Goal: Check status: Check status

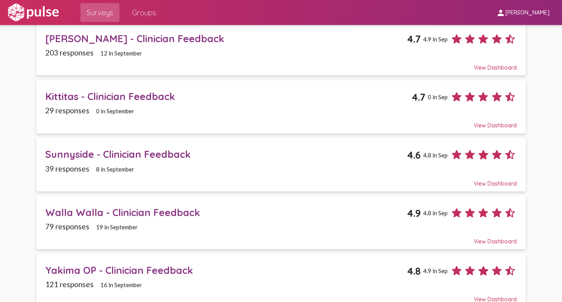
scroll to position [156, 0]
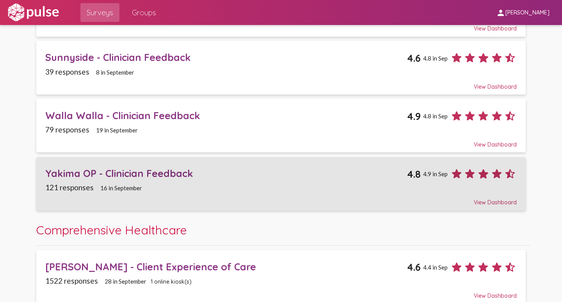
click at [69, 176] on div "Yakima OP - Clinician Feedback" at bounding box center [226, 173] width 362 height 12
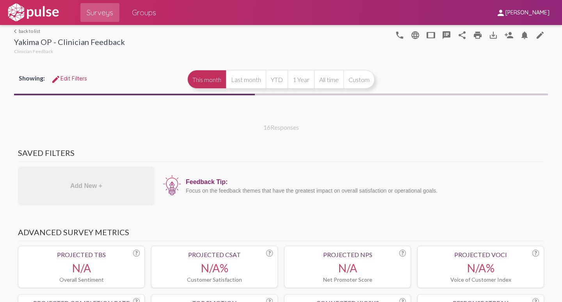
click at [68, 80] on span "edit Edit Filters" at bounding box center [69, 78] width 36 height 7
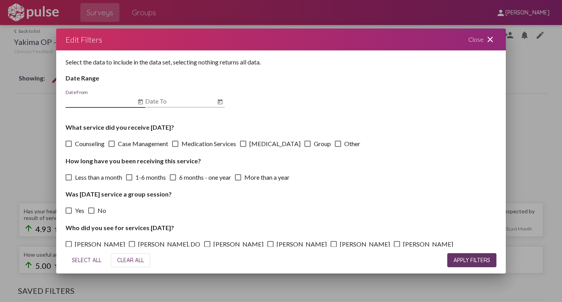
click at [106, 104] on input "Date From" at bounding box center [101, 101] width 70 height 7
click at [142, 102] on icon "Open calendar" at bounding box center [140, 101] width 6 height 9
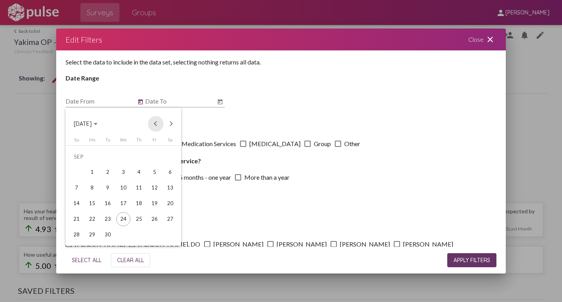
click at [155, 123] on button "Previous month" at bounding box center [156, 124] width 16 height 16
click at [76, 171] on div "1" at bounding box center [76, 172] width 14 height 14
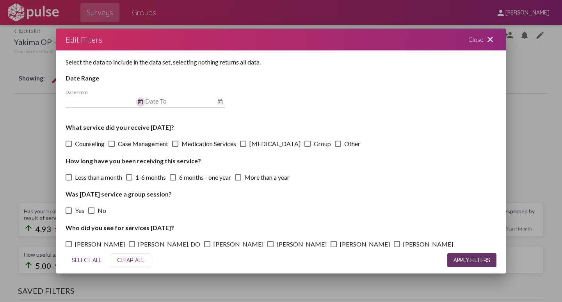
type input "[DATE]"
click at [219, 100] on icon "Open calendar" at bounding box center [220, 101] width 5 height 5
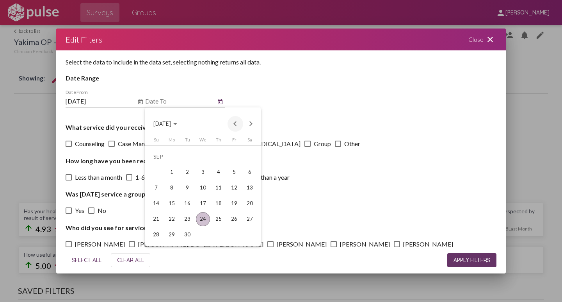
click at [233, 121] on button "Previous month" at bounding box center [236, 124] width 16 height 16
click at [218, 233] on div "31" at bounding box center [219, 235] width 14 height 14
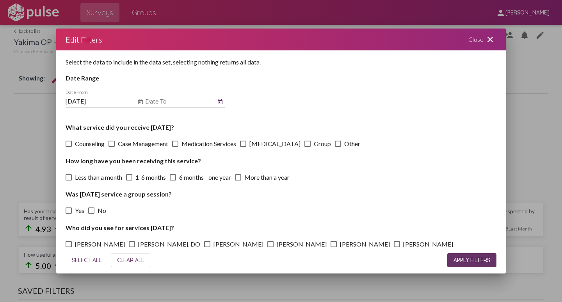
type input "[DATE]"
click at [466, 258] on span "APPLY FILTERS" at bounding box center [472, 259] width 37 height 7
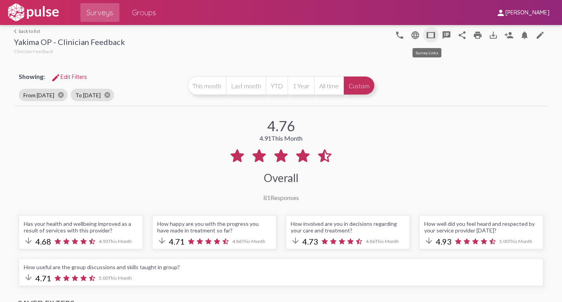
click at [426, 35] on mat-icon "tablet" at bounding box center [430, 34] width 9 height 9
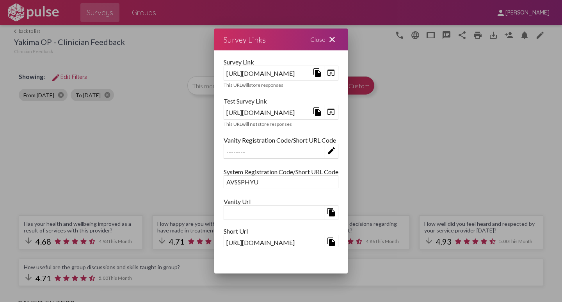
click at [336, 114] on mat-icon "open_in_browser" at bounding box center [330, 111] width 9 height 9
click at [337, 39] on mat-icon "close" at bounding box center [331, 39] width 9 height 9
